Goal: Transaction & Acquisition: Purchase product/service

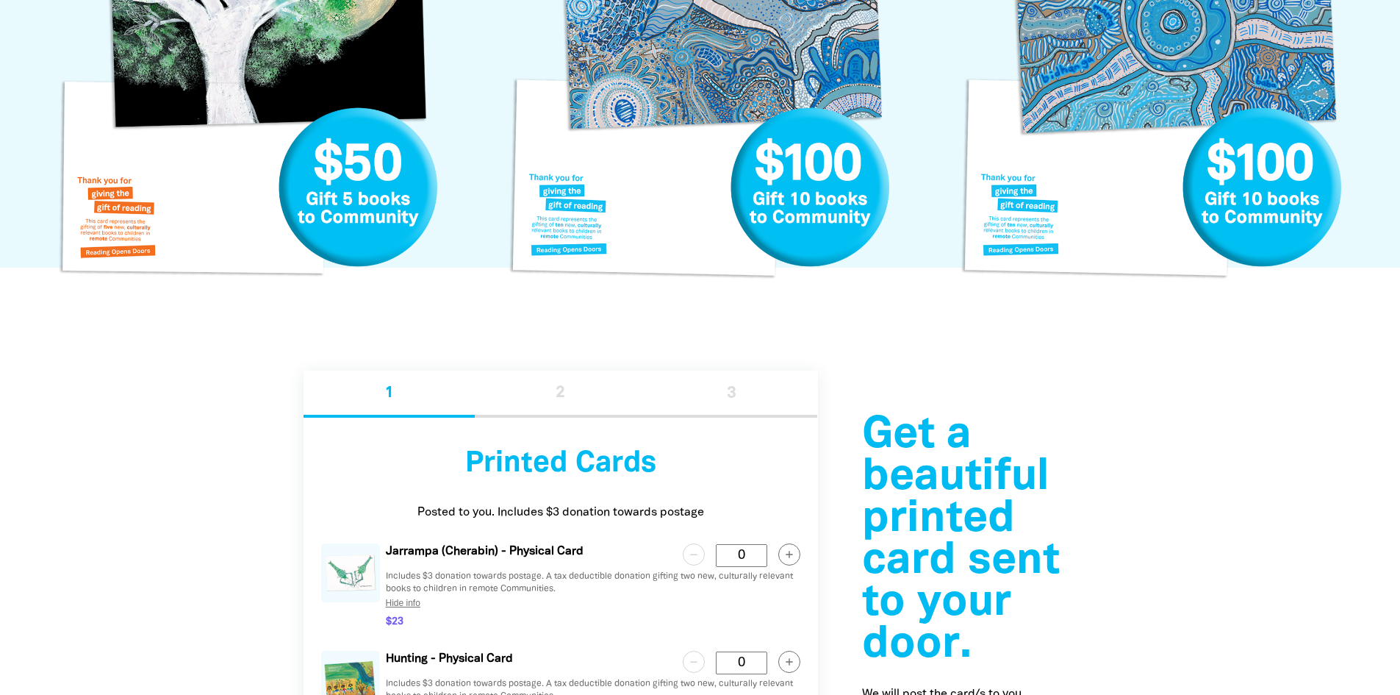
scroll to position [1554, 0]
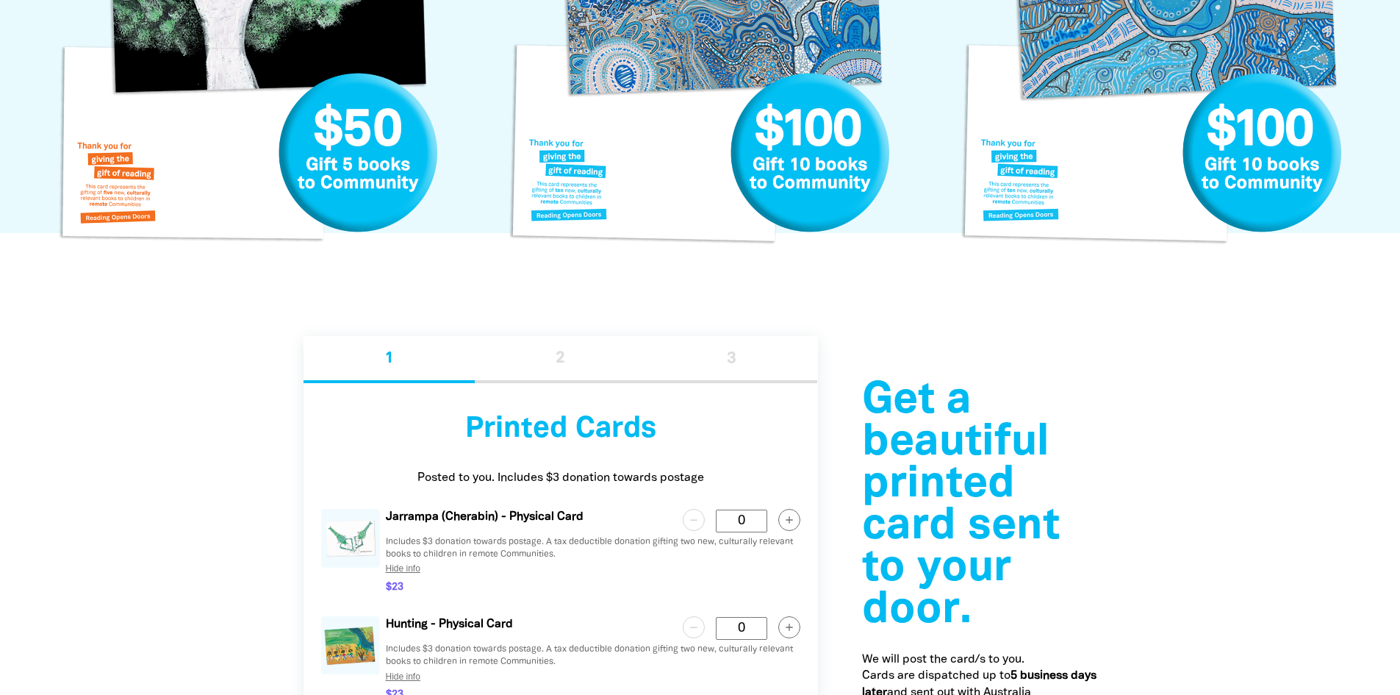
drag, startPoint x: 0, startPoint y: 0, endPoint x: 1409, endPoint y: 234, distance: 1428.1
click at [1224, 155] on link "Meeting Circle Gift Card" at bounding box center [1152, 55] width 408 height 408
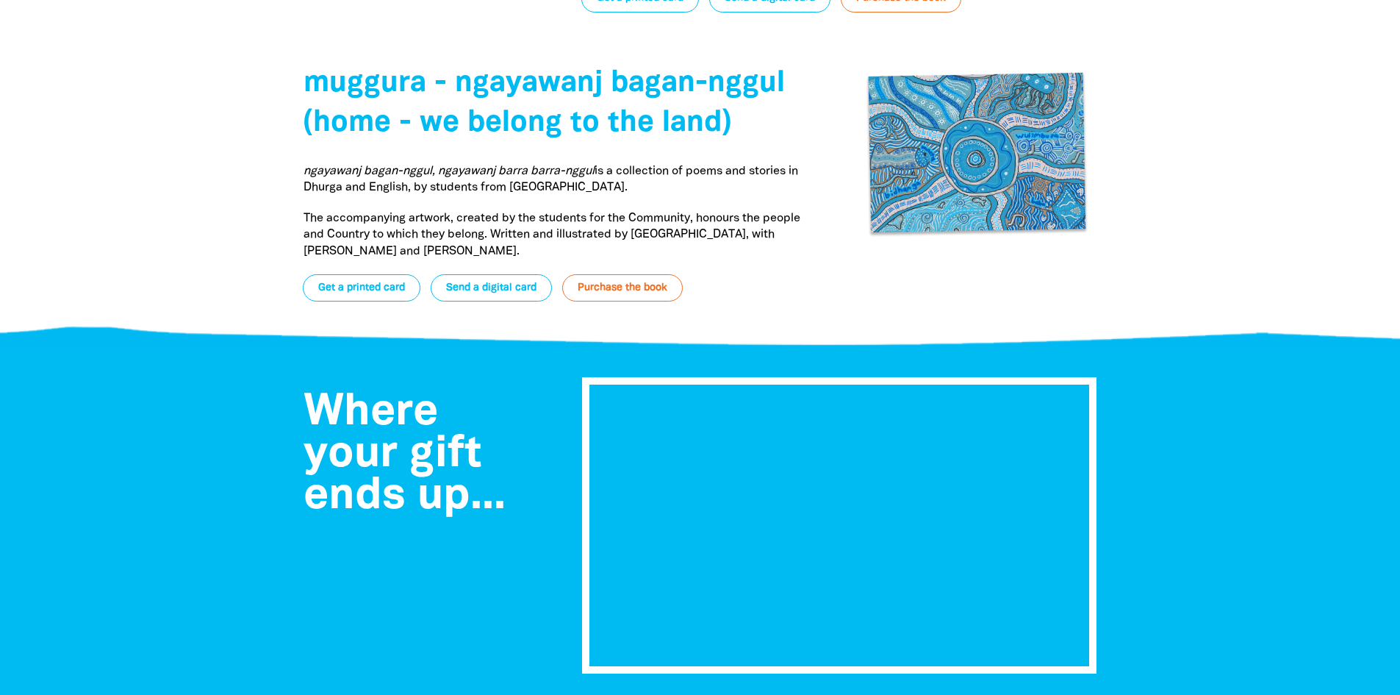
scroll to position [5548, 0]
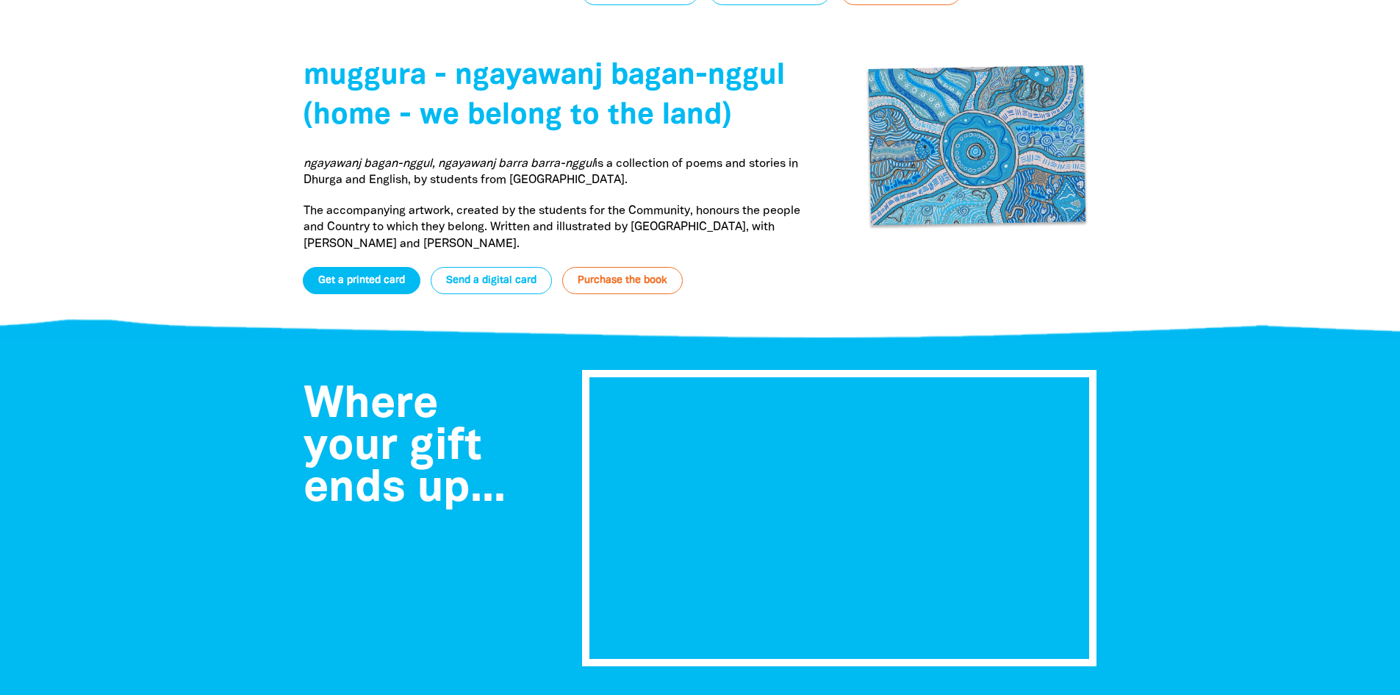
click at [384, 267] on link "Get a printed card" at bounding box center [362, 280] width 118 height 27
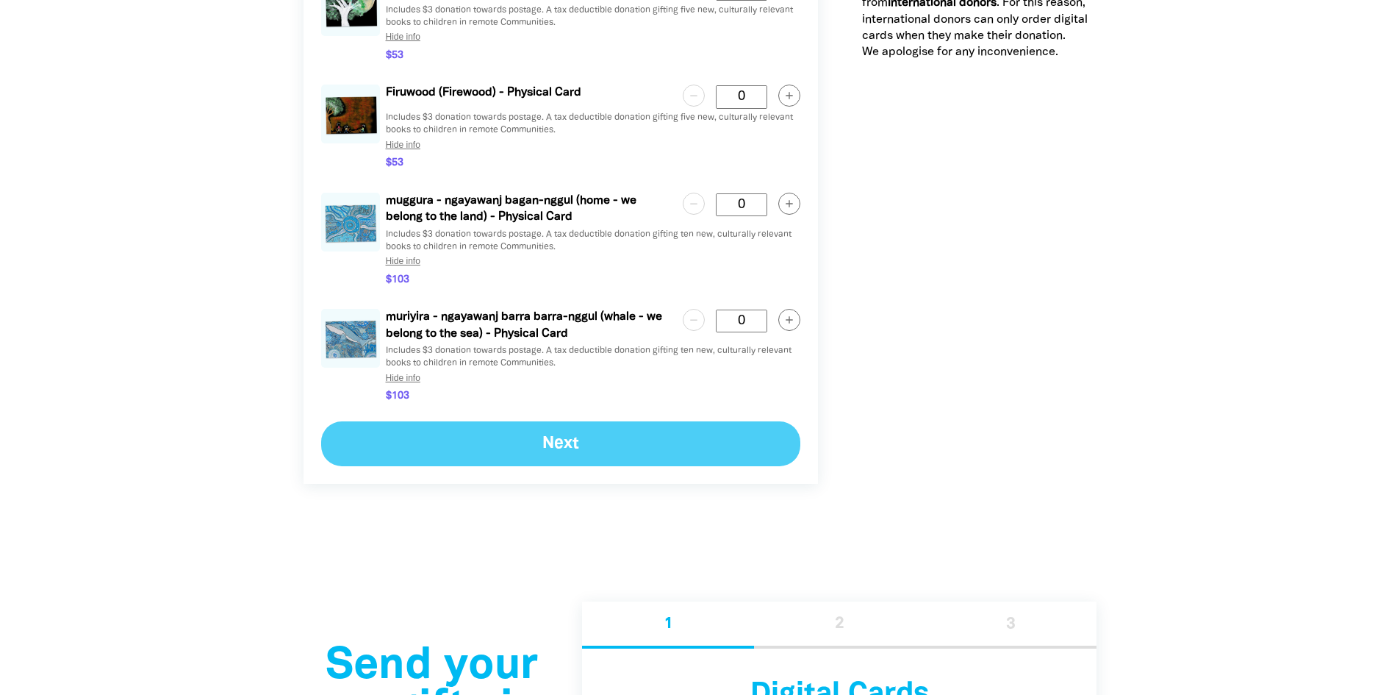
scroll to position [2393, 0]
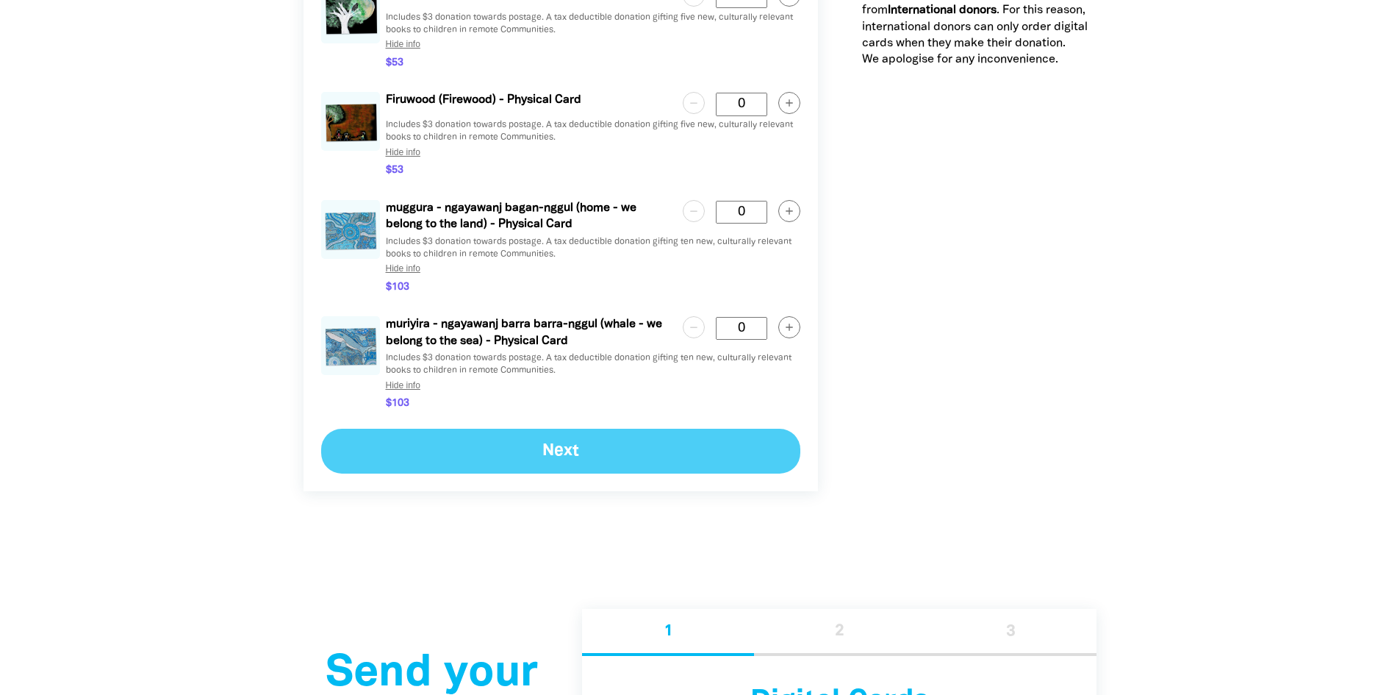
click at [785, 326] on circle "button" at bounding box center [788, 327] width 21 height 21
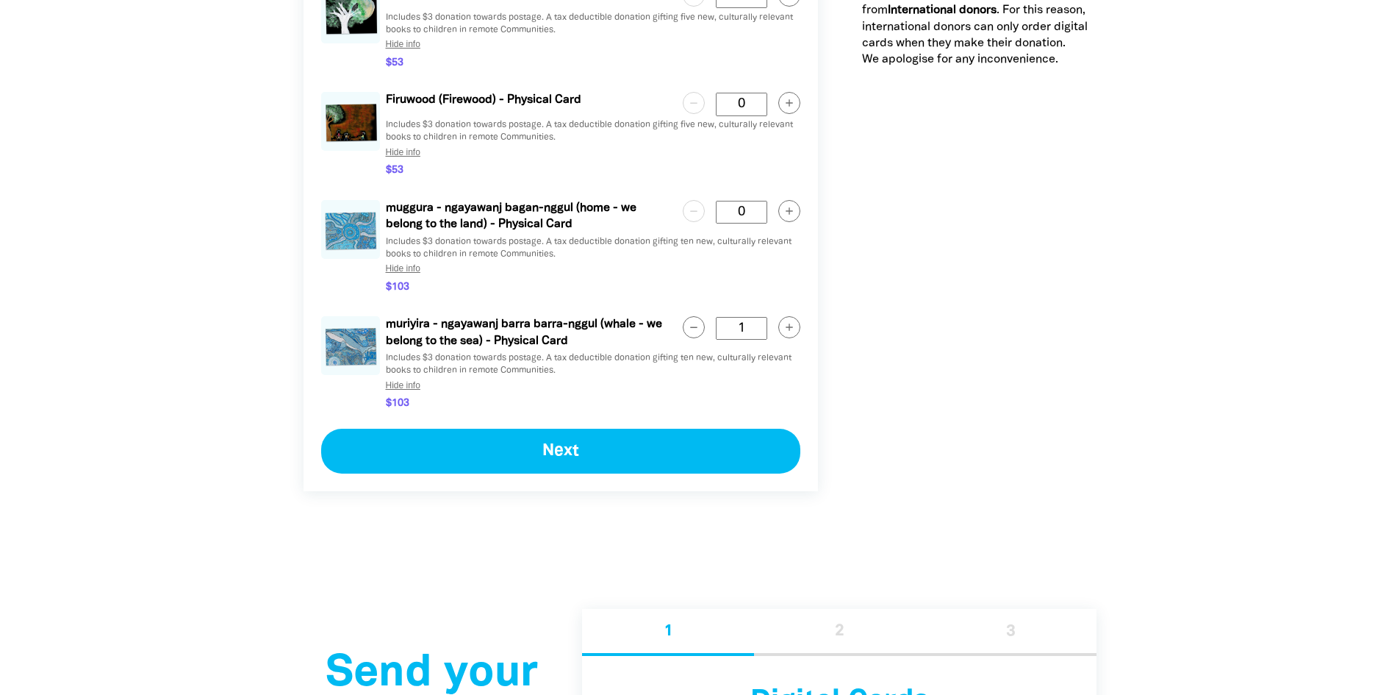
click at [785, 326] on circle "button" at bounding box center [788, 327] width 21 height 21
click at [784, 326] on circle "button" at bounding box center [788, 327] width 21 height 21
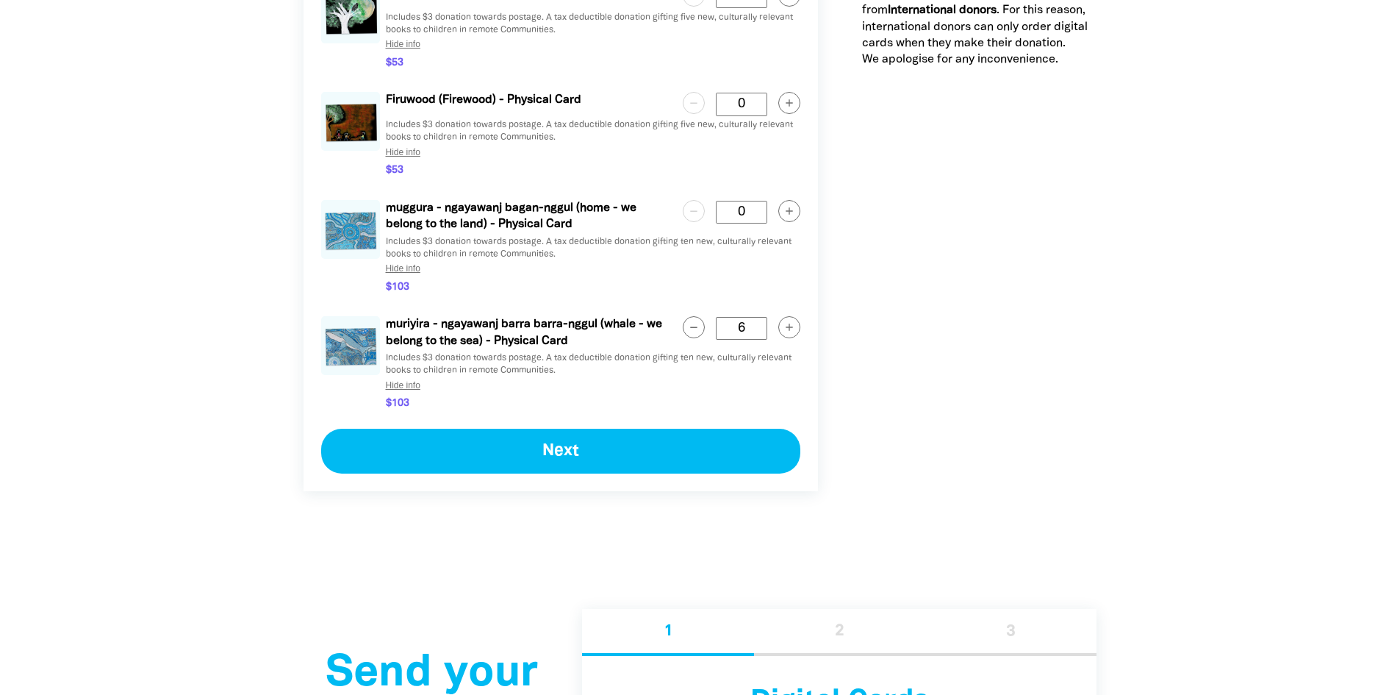
click at [788, 330] on circle "button" at bounding box center [788, 327] width 21 height 21
type Card "9"
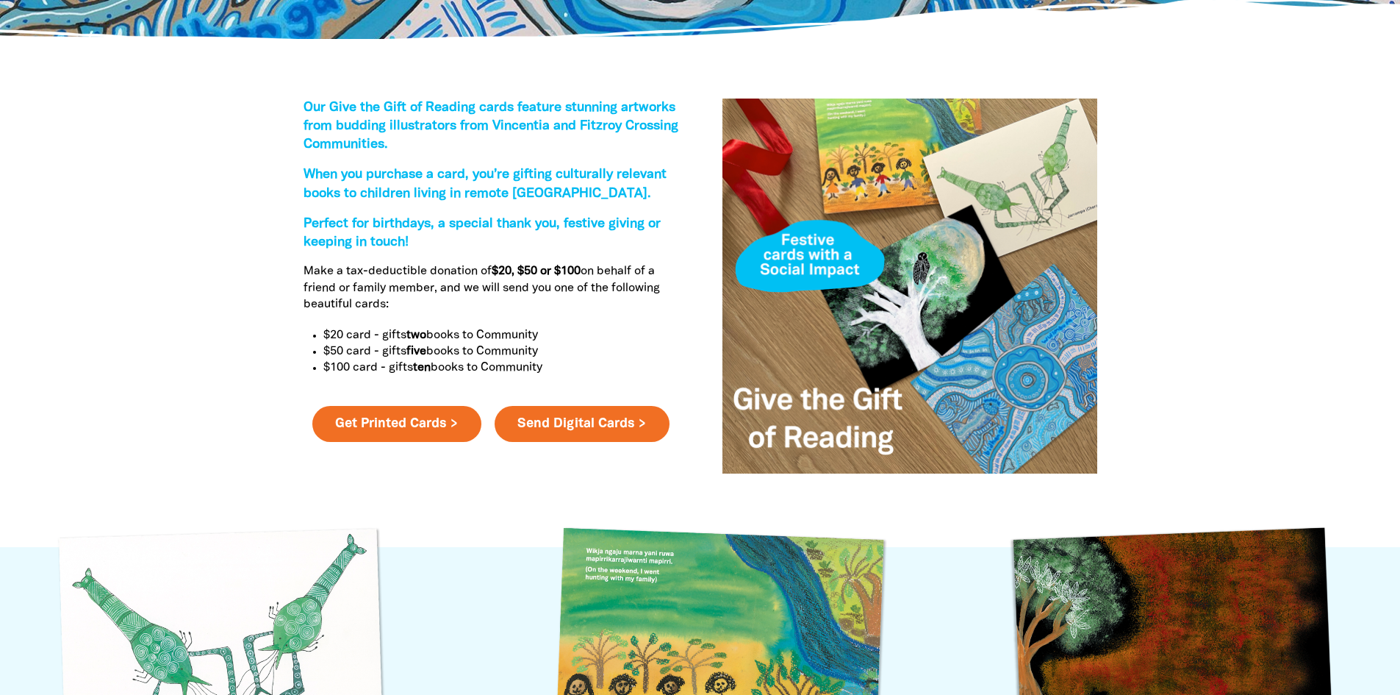
scroll to position [0, 0]
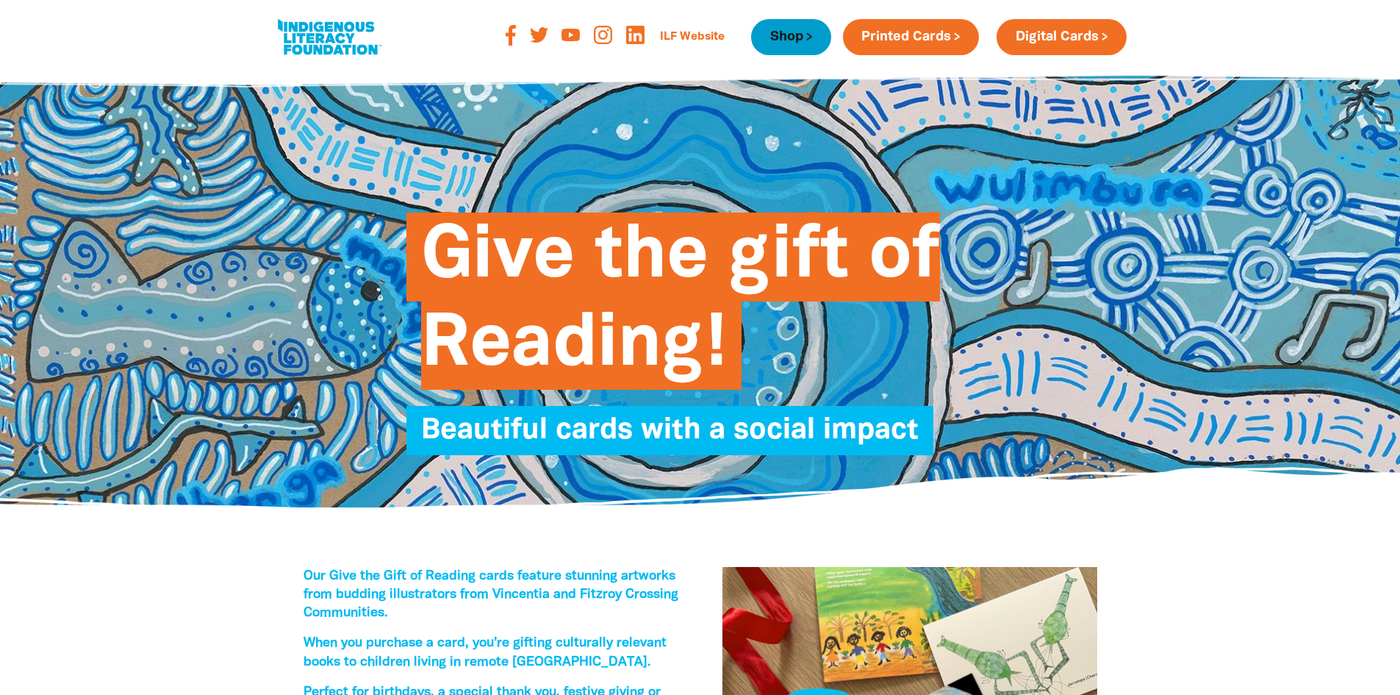
click at [758, 43] on link "Shop" at bounding box center [790, 37] width 79 height 36
